Goal: Find specific page/section: Find specific page/section

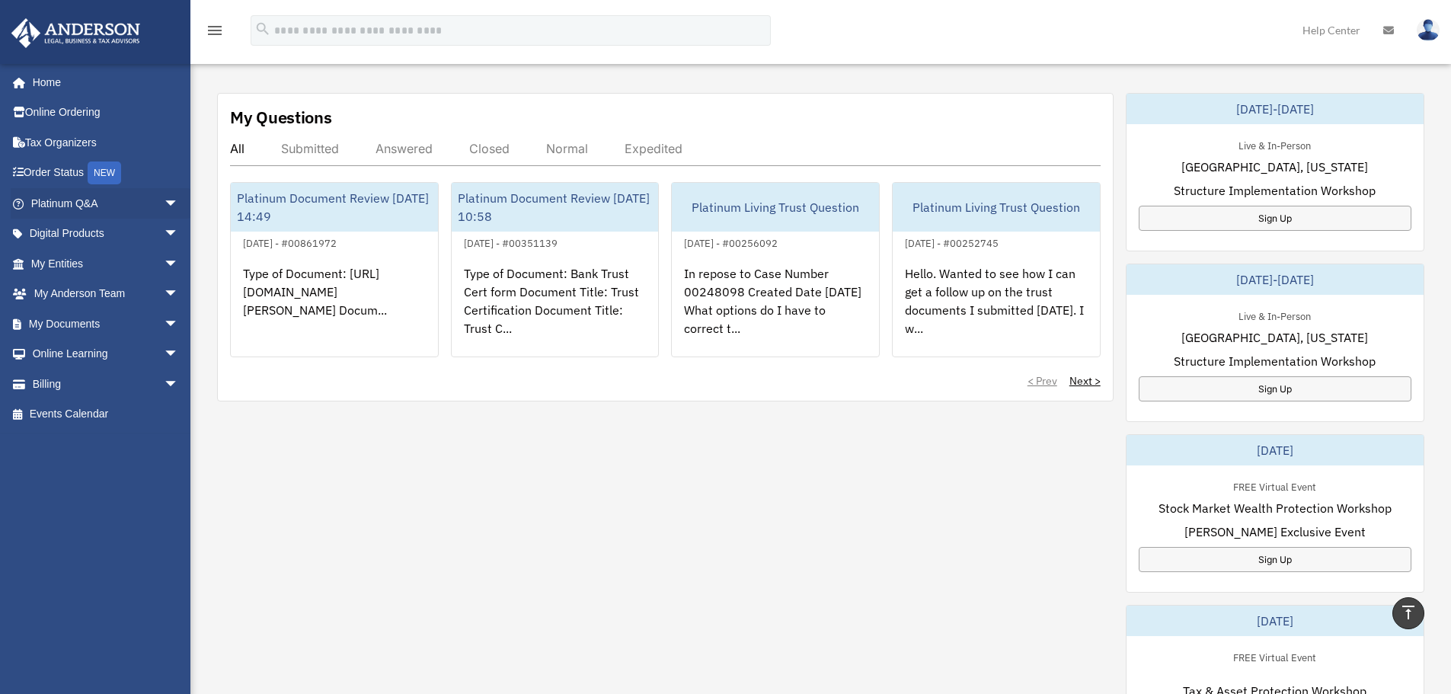
scroll to position [533, 0]
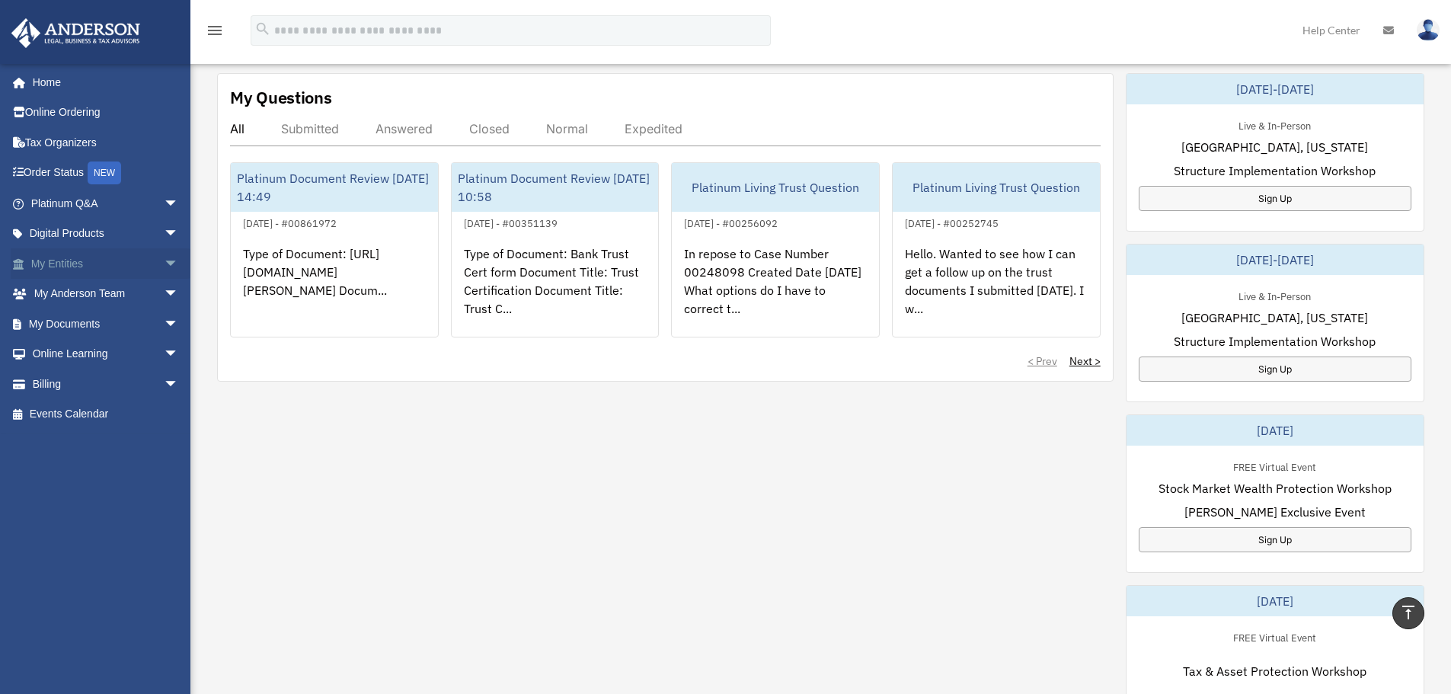
click at [48, 257] on link "My Entities arrow_drop_down" at bounding box center [106, 263] width 191 height 30
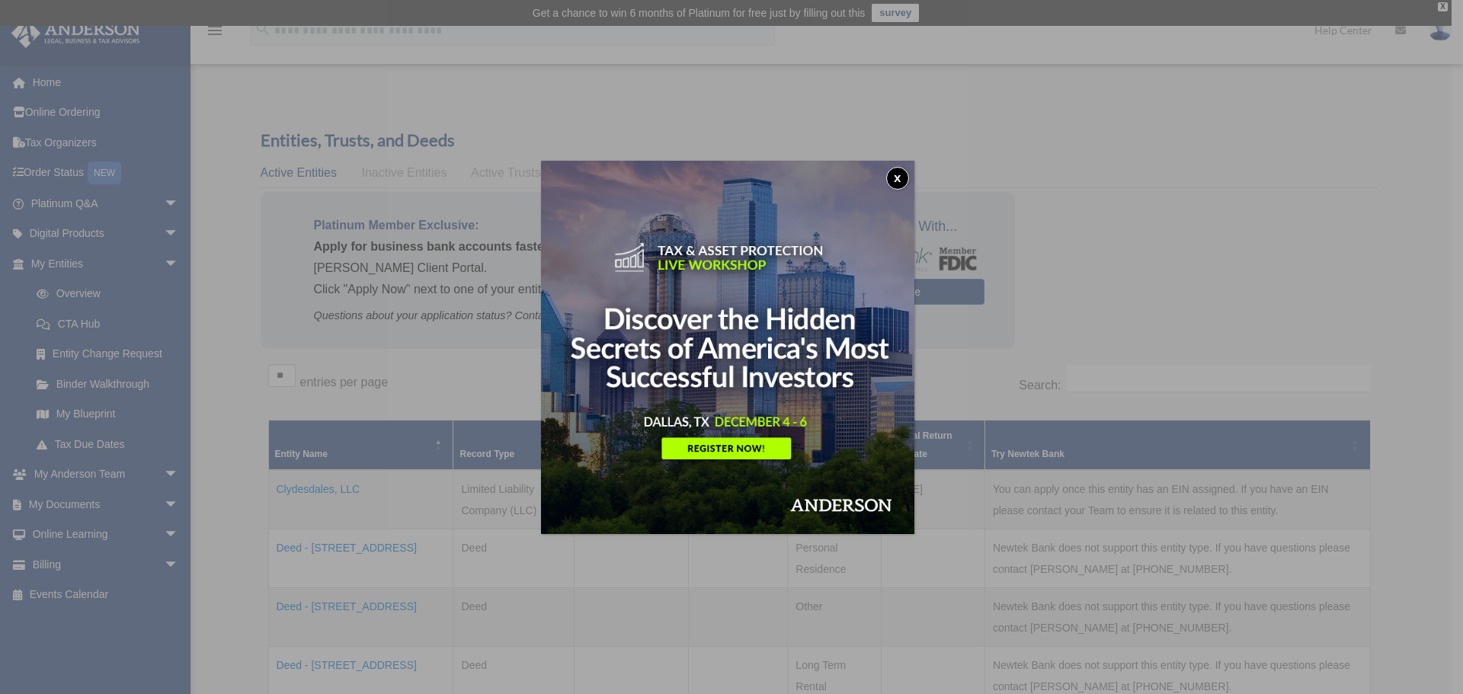
click at [897, 171] on button "x" at bounding box center [897, 178] width 23 height 23
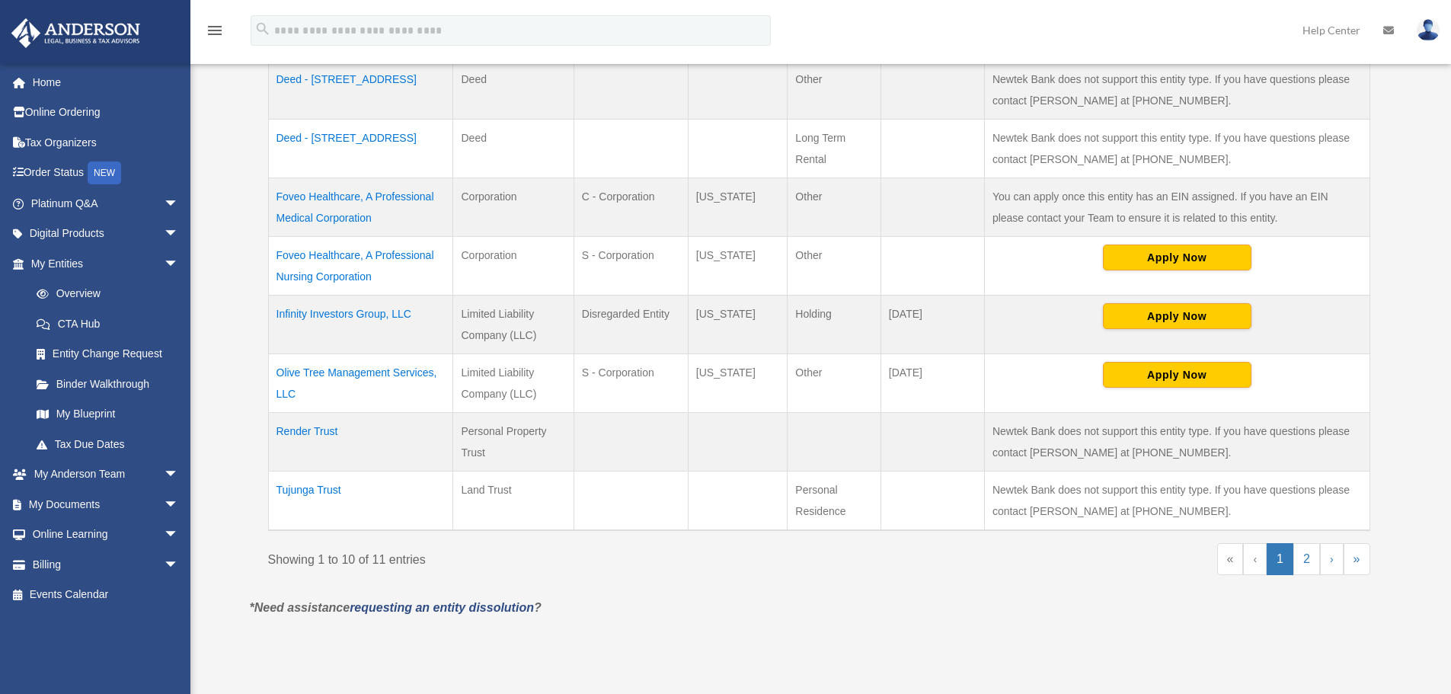
scroll to position [533, 0]
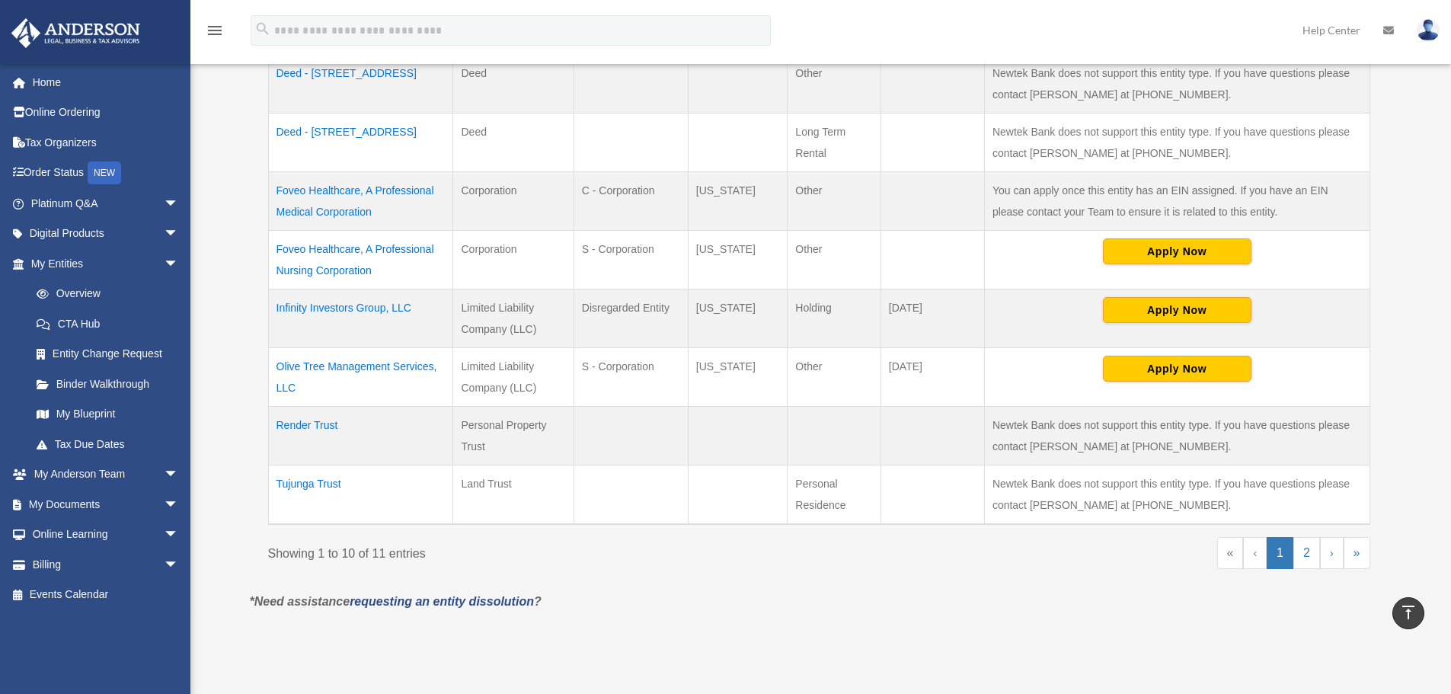
click at [318, 251] on td "Foveo Healthcare, A Professional Nursing Corporation" at bounding box center [360, 260] width 185 height 59
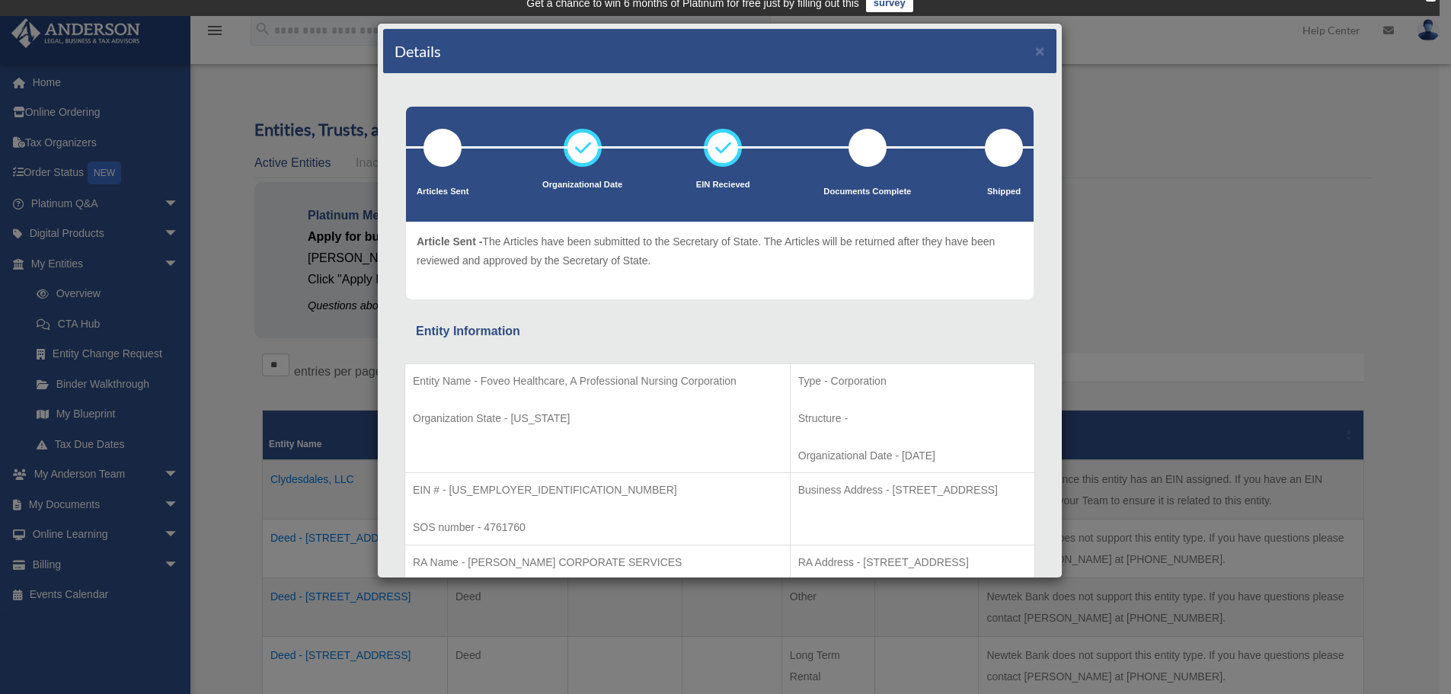
scroll to position [0, 0]
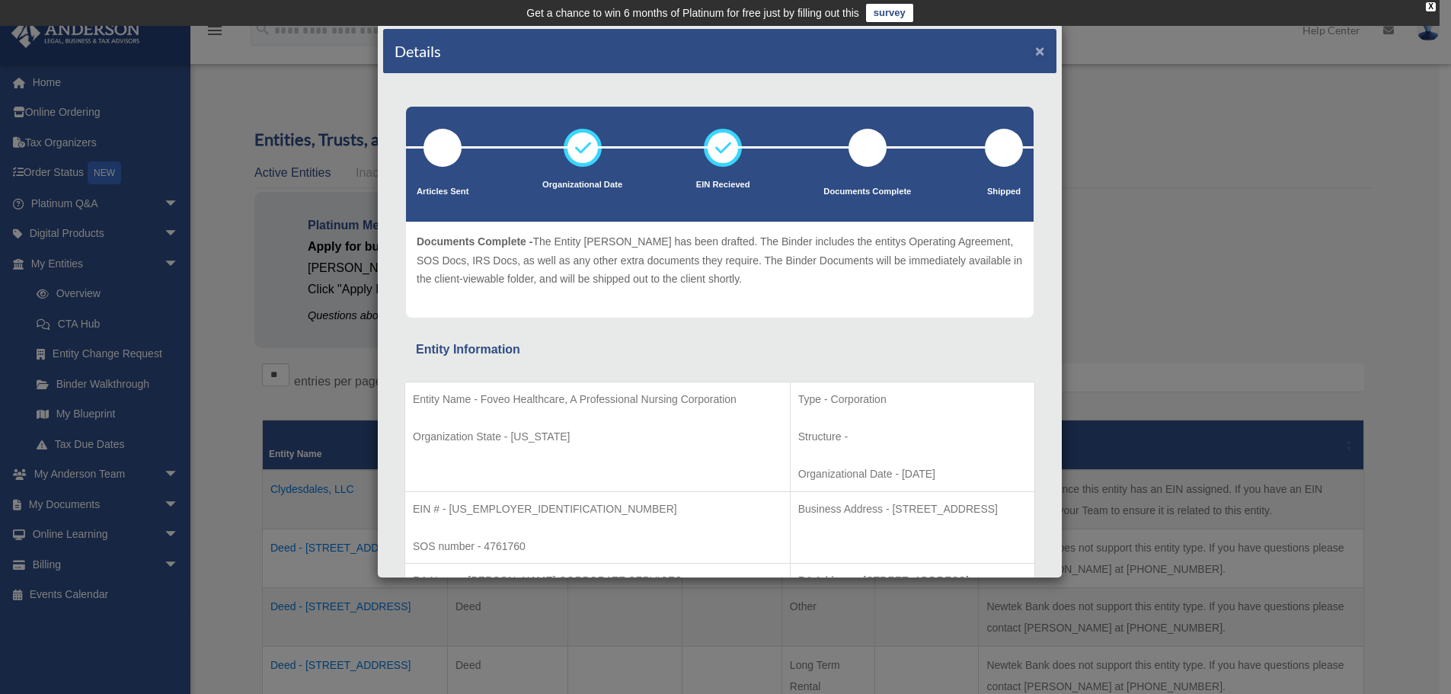
click at [1035, 48] on button "×" at bounding box center [1040, 51] width 10 height 16
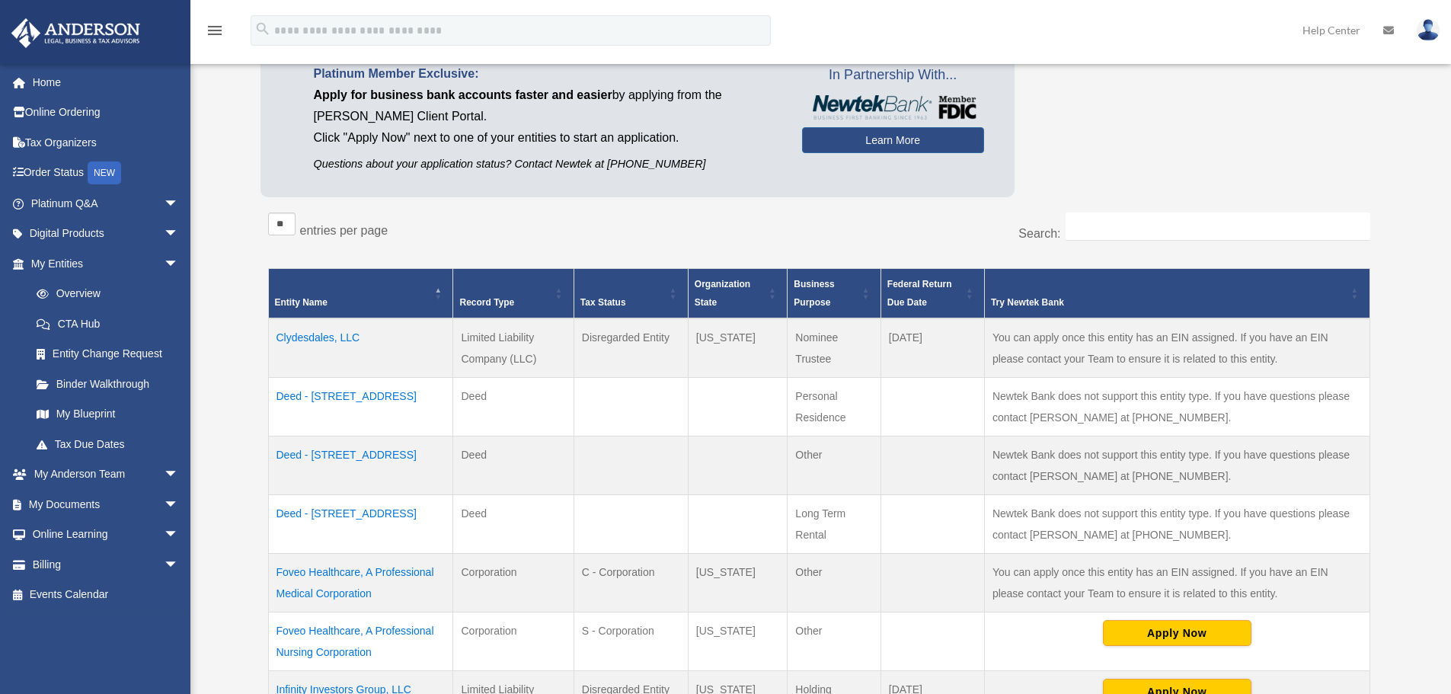
scroll to position [229, 0]
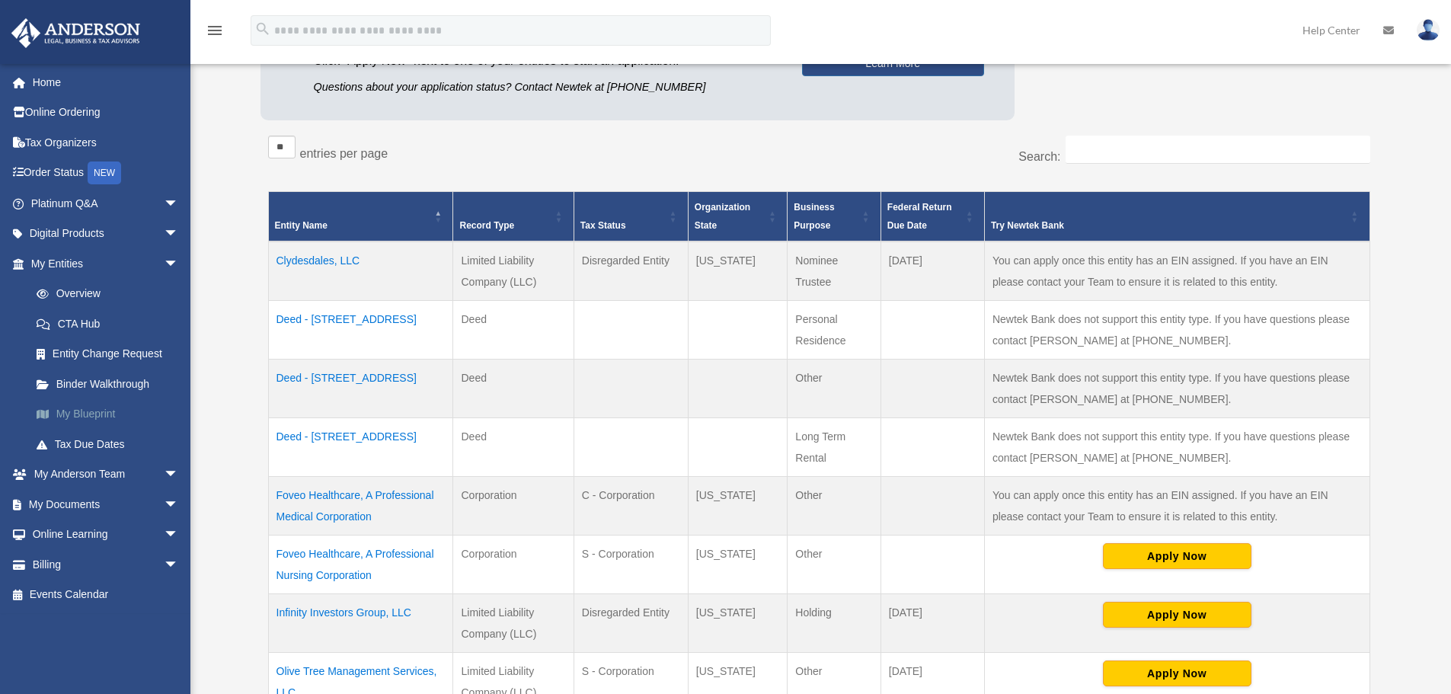
click at [64, 408] on link "My Blueprint" at bounding box center [111, 414] width 181 height 30
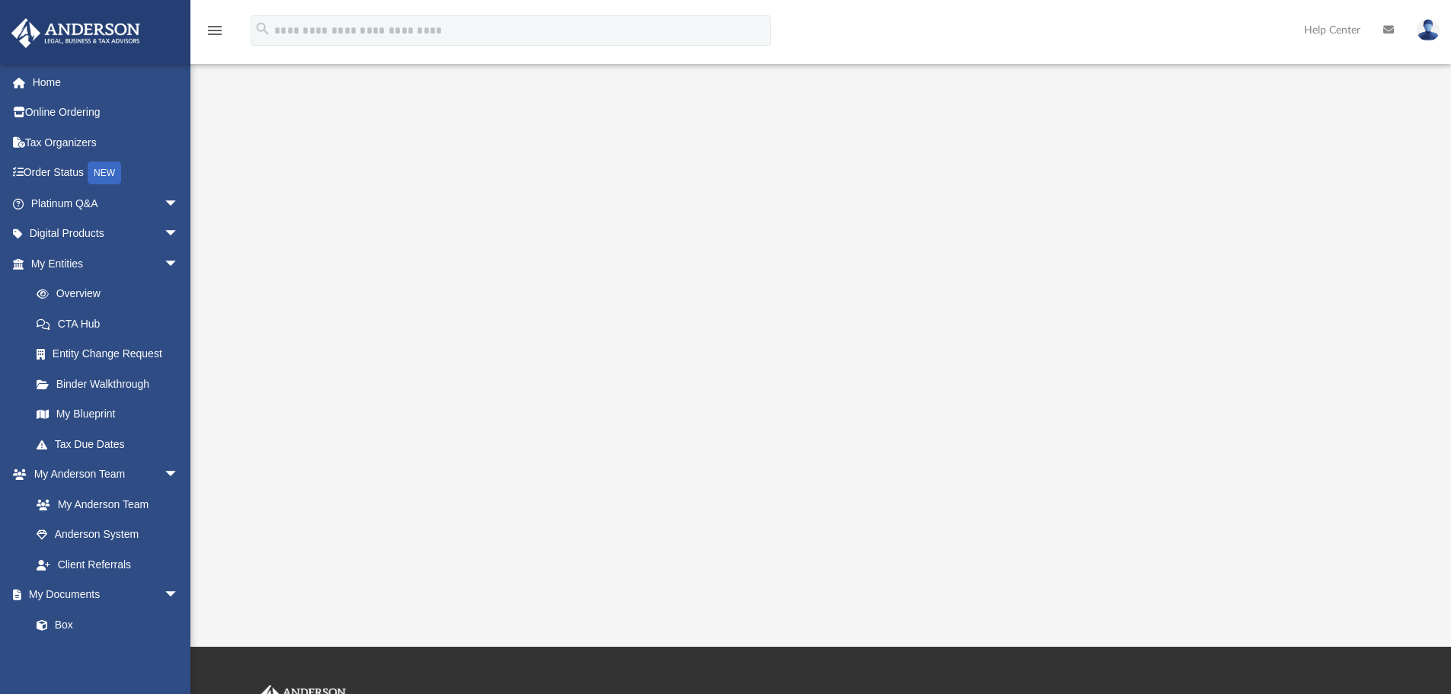
scroll to position [76, 0]
